Goal: Information Seeking & Learning: Learn about a topic

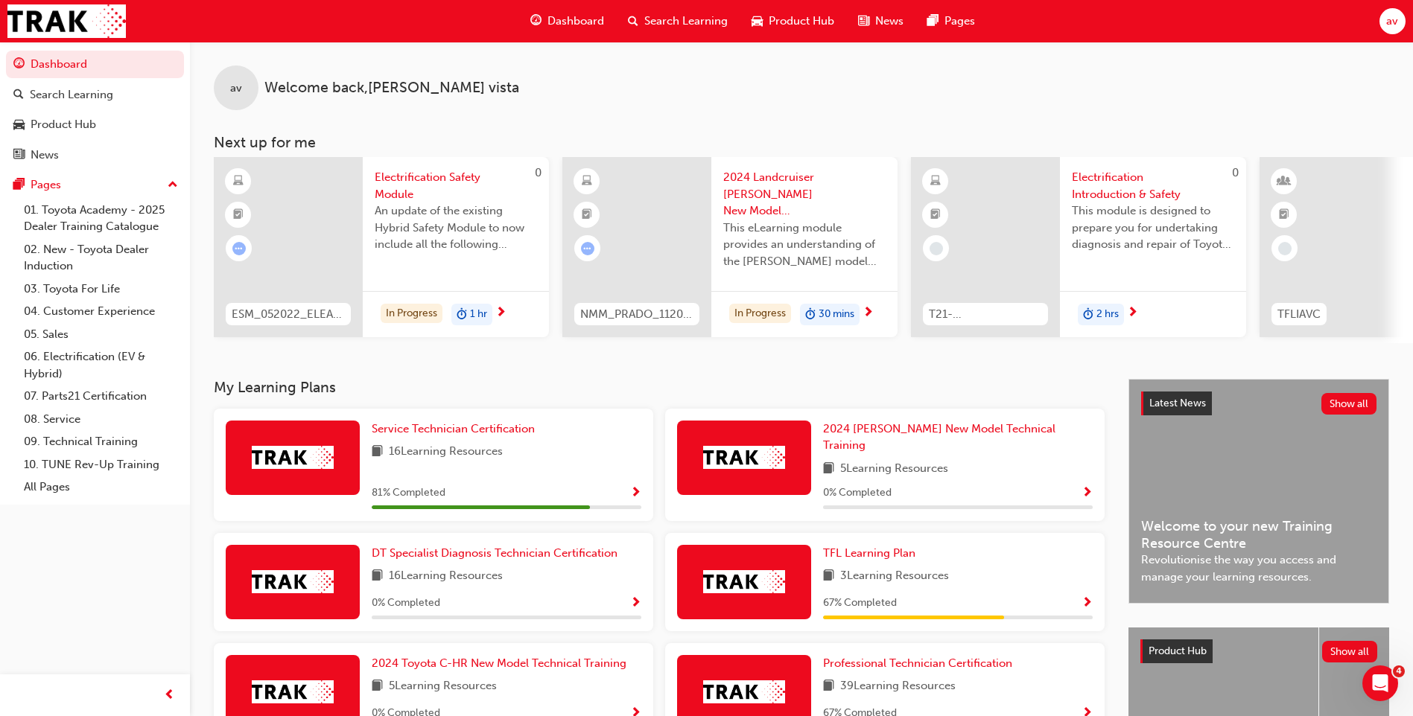
click at [559, 22] on span "Dashboard" at bounding box center [575, 21] width 57 height 17
click at [424, 432] on span "Service Technician Certification" at bounding box center [453, 428] width 163 height 13
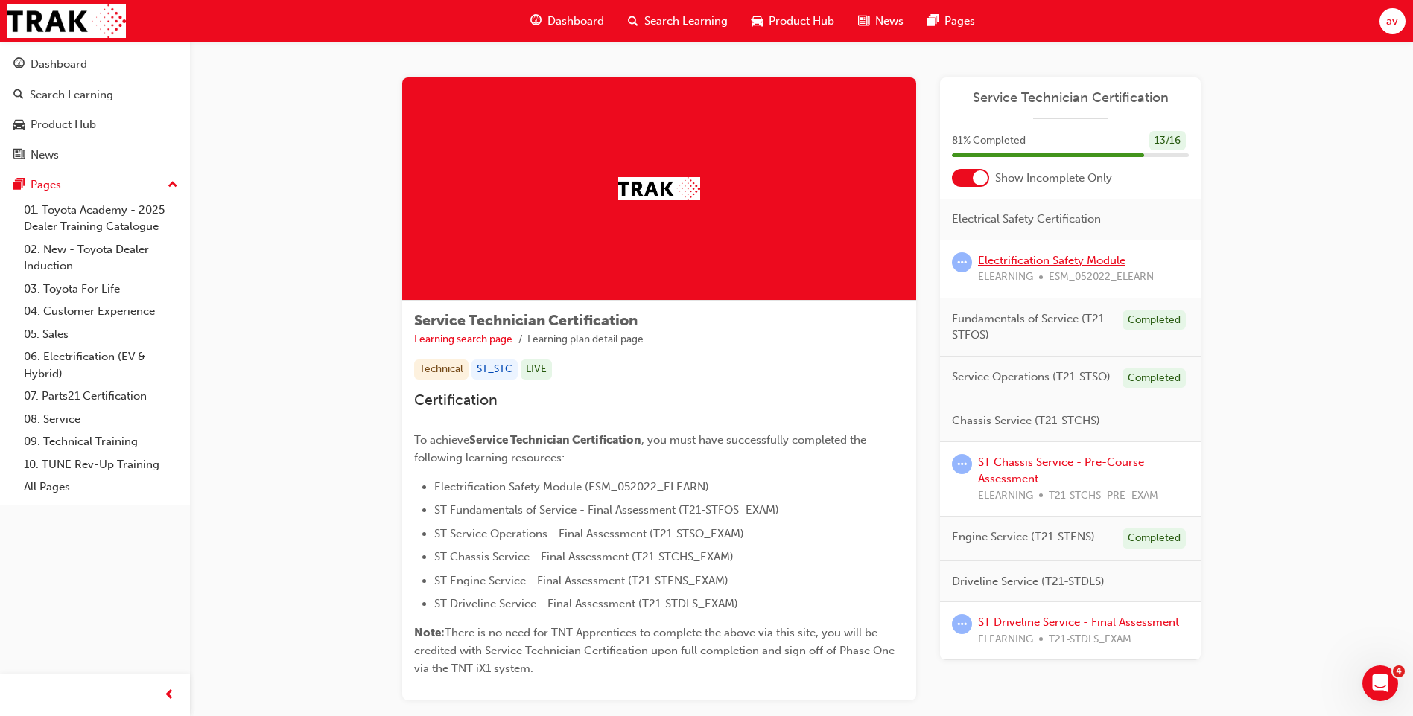
click at [1028, 264] on link "Electrification Safety Module" at bounding box center [1051, 260] width 147 height 13
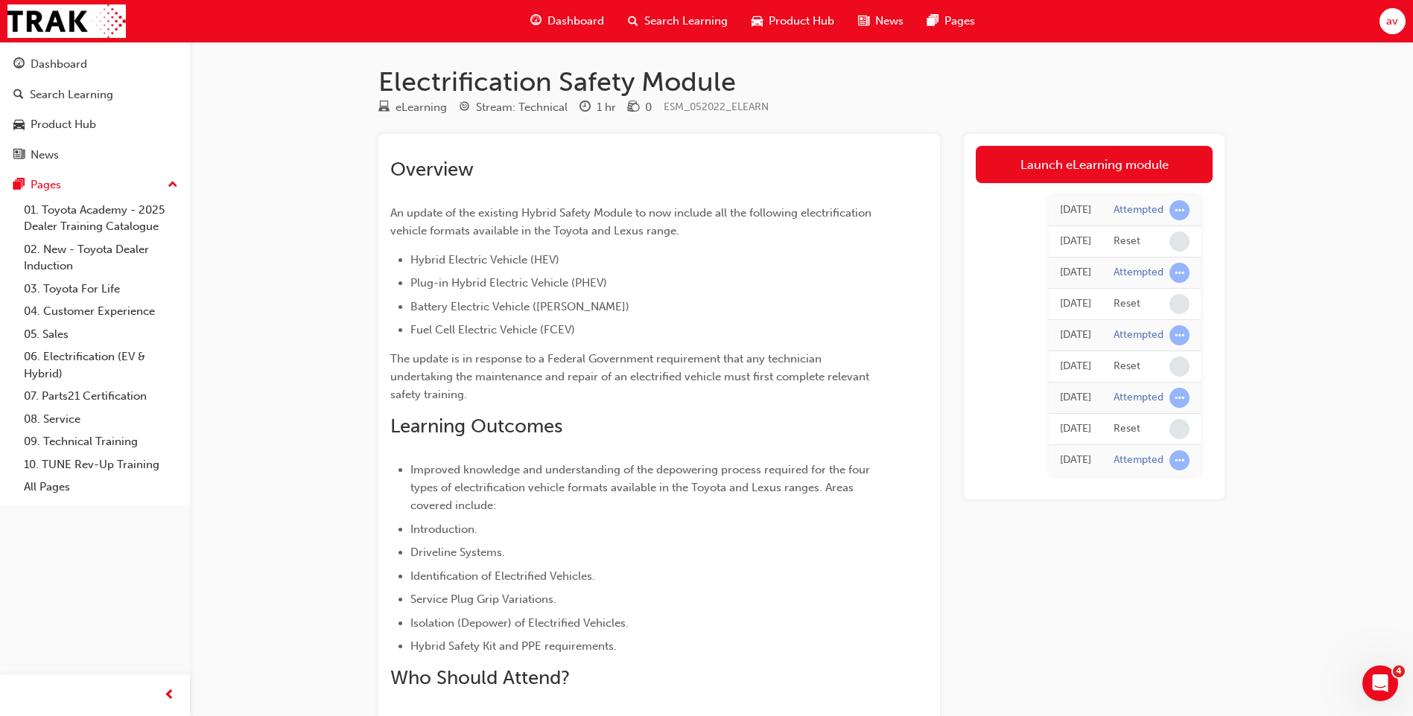
click at [1314, 404] on div "Electrification Safety Module eLearning Stream: Technical 1 hr 0 ESM_052022_ELE…" at bounding box center [706, 437] width 1413 height 874
click at [1390, 21] on span "av" at bounding box center [1392, 21] width 12 height 17
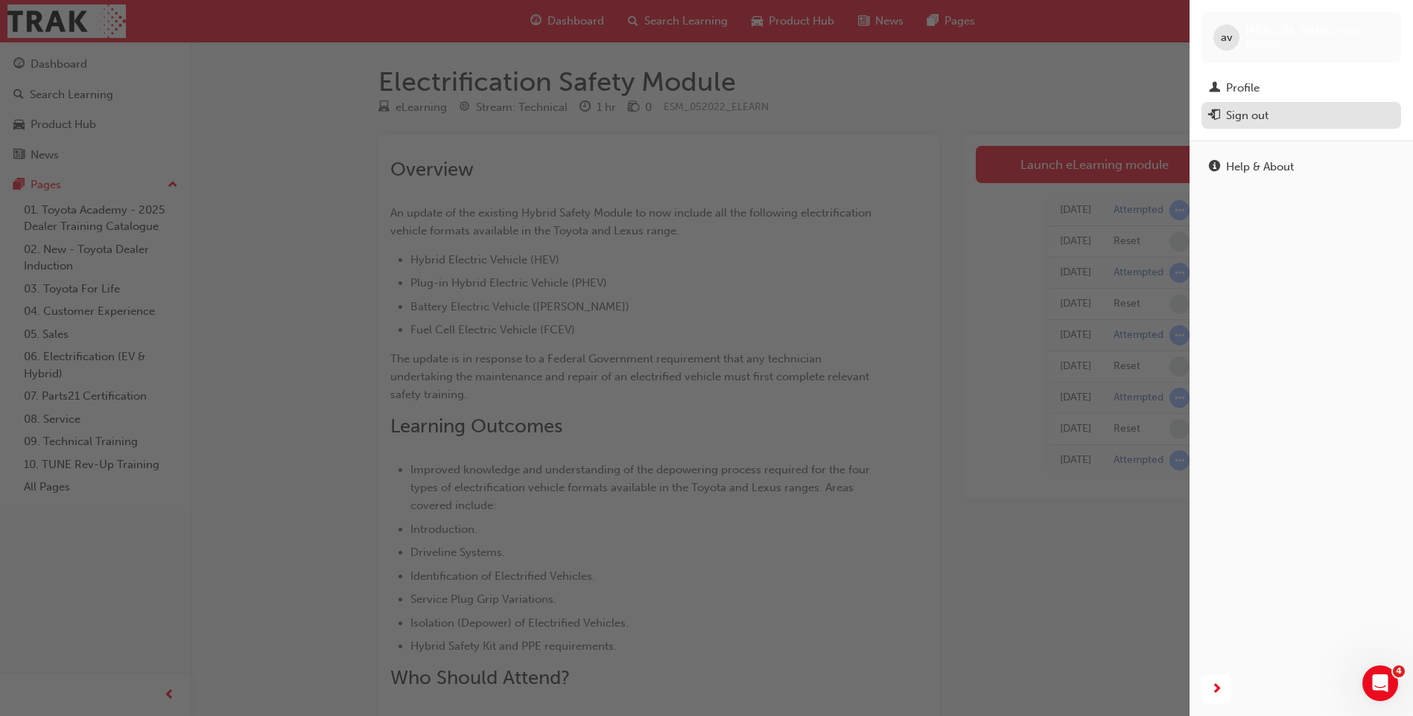
click at [1246, 120] on div "Sign out" at bounding box center [1247, 115] width 42 height 17
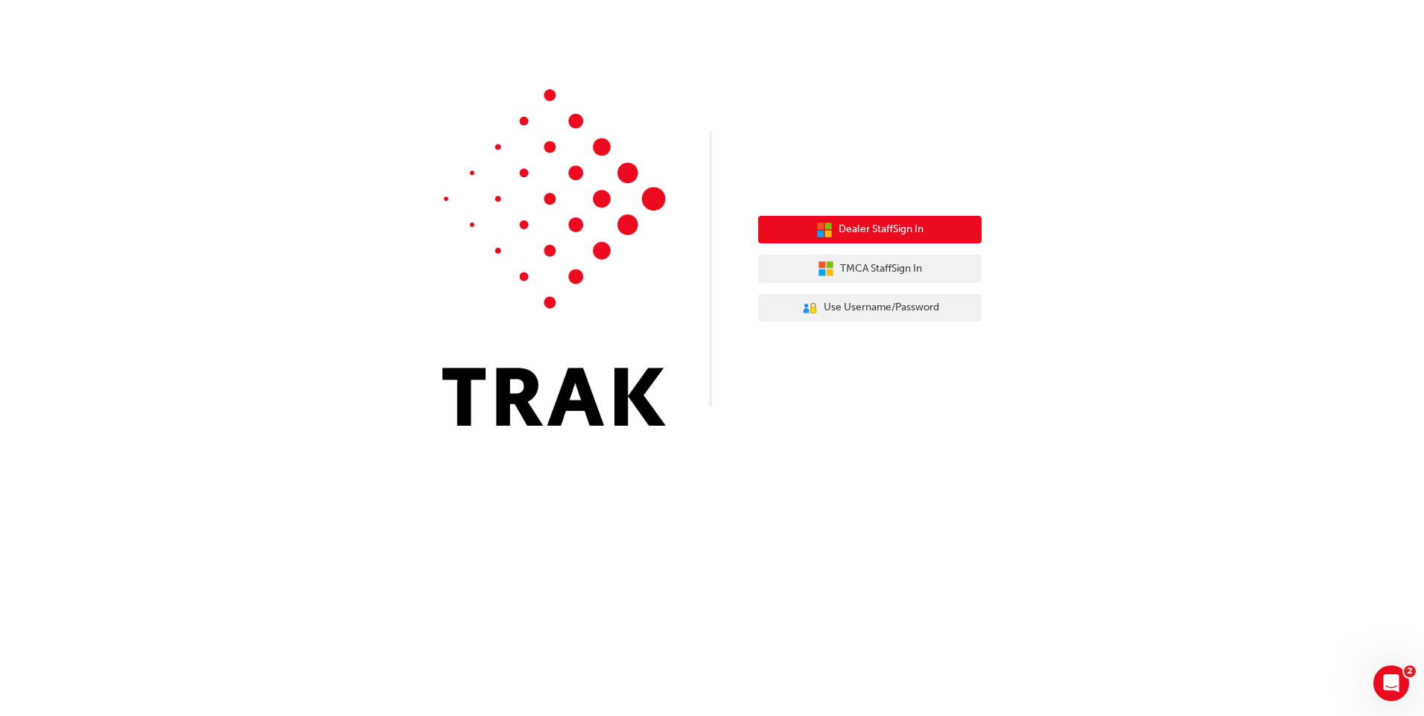
click at [876, 232] on span "Dealer Staff Sign In" at bounding box center [880, 229] width 85 height 17
